Goal: Transaction & Acquisition: Purchase product/service

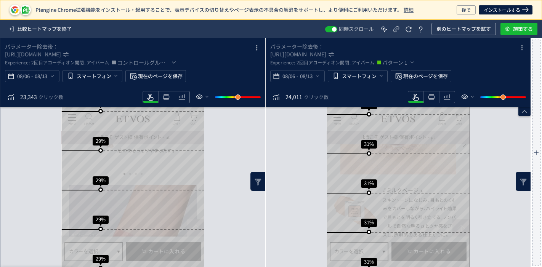
scroll to position [1782, 0]
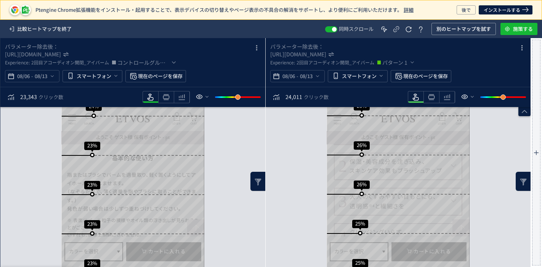
click at [418, 96] on icon "heatmap-toolbar" at bounding box center [415, 97] width 9 height 9
click at [147, 98] on icon "heatmap-toolbar" at bounding box center [150, 97] width 9 height 9
